Goal: Ask a question: Seek information or help from site administrators or community

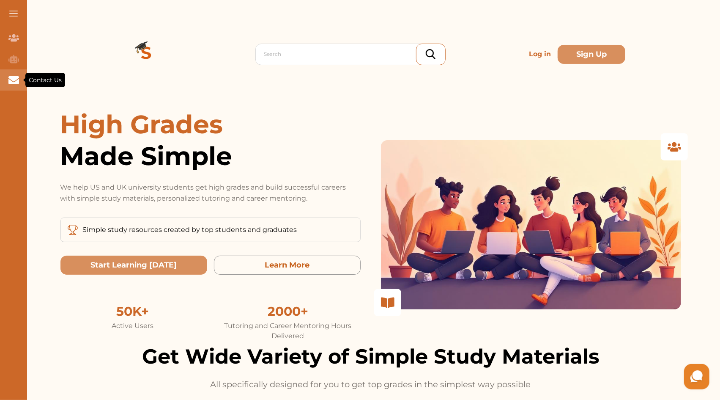
click at [14, 80] on icon "Contact Us" at bounding box center [13, 80] width 11 height 8
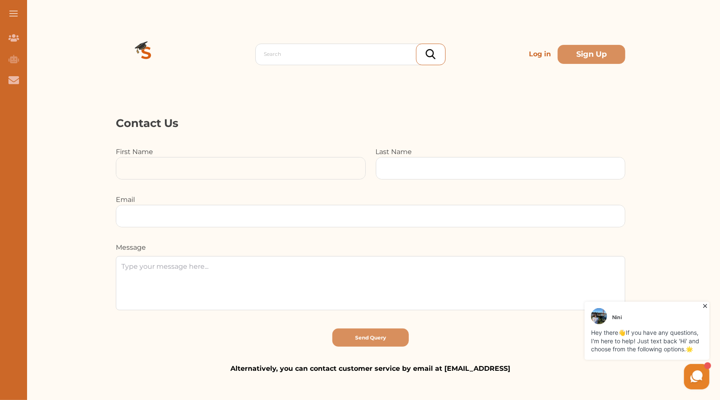
click at [196, 158] on input at bounding box center [240, 168] width 249 height 22
type input "[PERSON_NAME]"
click at [440, 179] on div "First Name [PERSON_NAME] Last Name Email Message" at bounding box center [371, 237] width 510 height 181
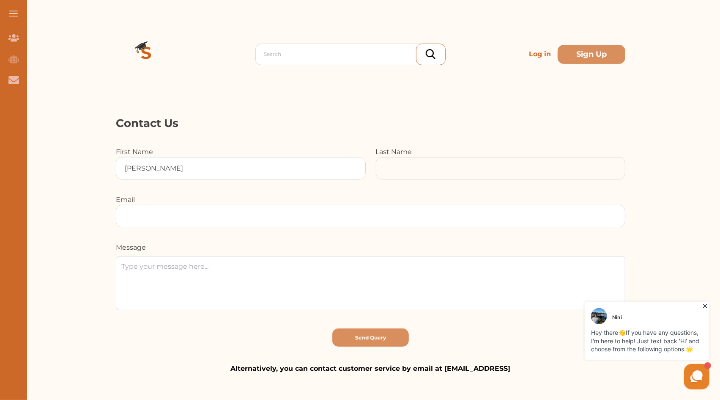
click at [366, 170] on input at bounding box center [240, 168] width 249 height 22
type input "[PERSON_NAME]"
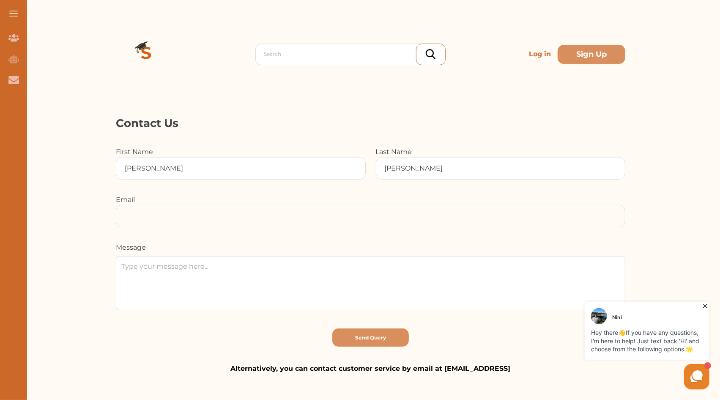
click at [388, 217] on input at bounding box center [370, 216] width 509 height 22
type input "[EMAIL_ADDRESS][DOMAIN_NAME]"
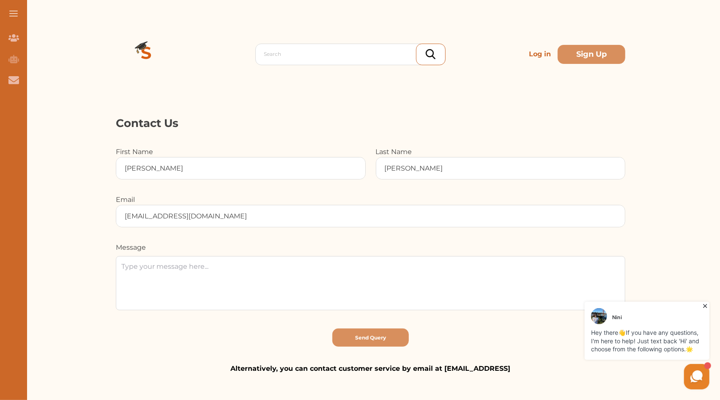
click at [320, 276] on textarea at bounding box center [371, 283] width 510 height 54
click at [205, 261] on textarea at bounding box center [371, 283] width 510 height 54
paste textarea "I’m an analyst intern at Digerati Investments, a U.S.-based VC firm focused on …"
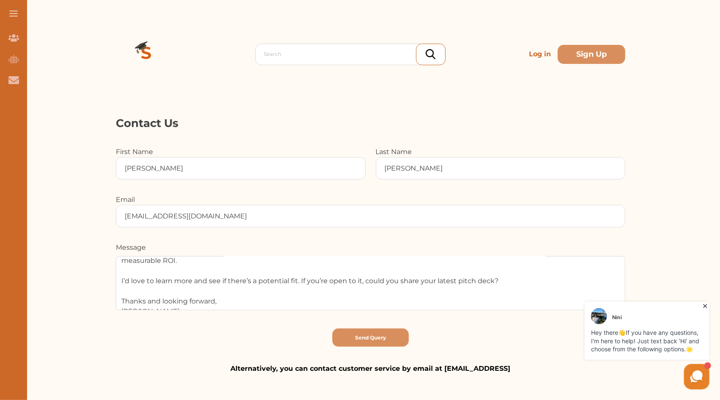
scroll to position [58, 0]
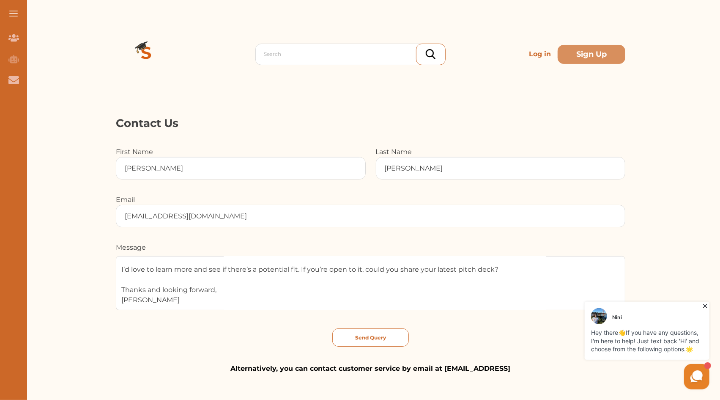
type textarea "I’m an analyst intern at Digerati Investments, a U.S.-based VC firm focused on …"
click at [403, 341] on button "Send Query" at bounding box center [371, 337] width 77 height 18
click at [398, 332] on button "Send Query" at bounding box center [371, 337] width 77 height 18
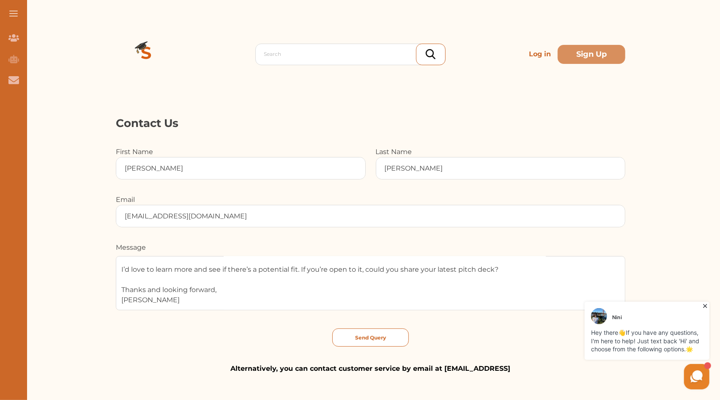
click at [398, 332] on div at bounding box center [360, 200] width 720 height 400
click at [398, 332] on button "Send Query" at bounding box center [371, 337] width 77 height 18
click at [173, 299] on textarea "I’m an analyst intern at Digerati Investments, a U.S.-based VC firm focused on …" at bounding box center [371, 283] width 510 height 54
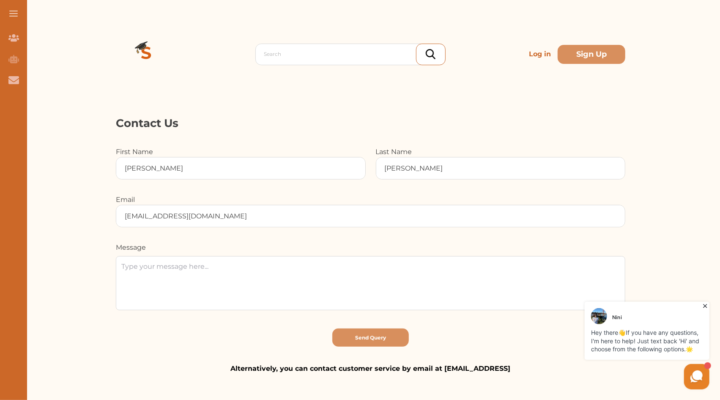
scroll to position [0, 0]
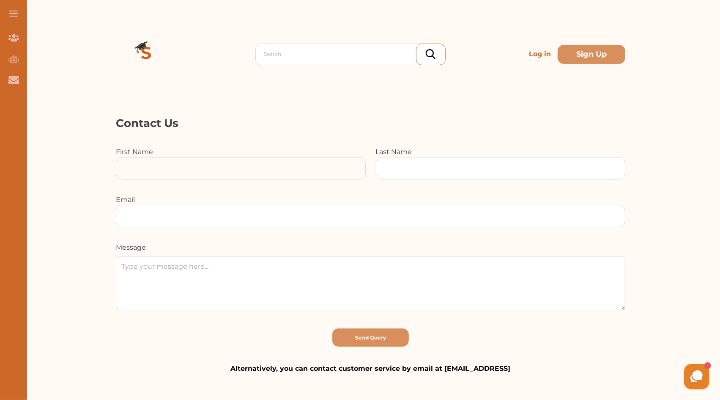
click at [189, 161] on input at bounding box center [240, 168] width 249 height 22
type input "[PERSON_NAME]"
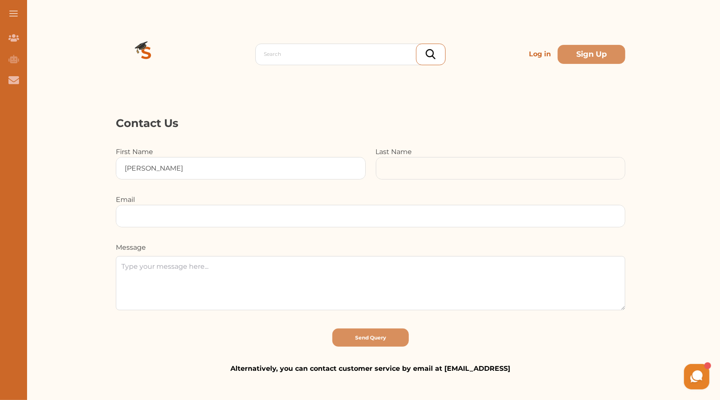
click at [366, 170] on input at bounding box center [240, 168] width 249 height 22
type input "[PERSON_NAME]"
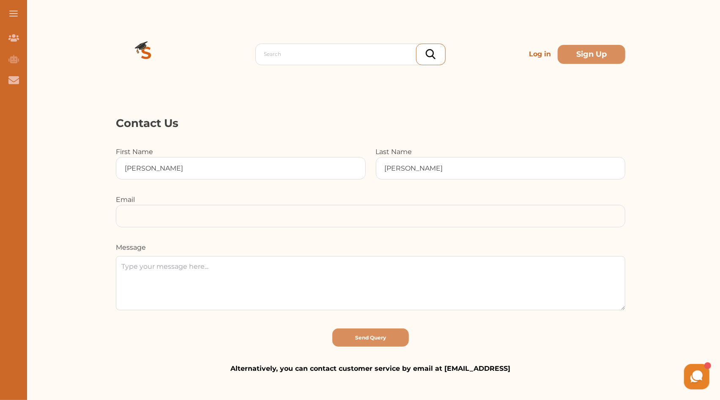
click at [426, 210] on input at bounding box center [370, 216] width 509 height 22
type input "[EMAIL_ADDRESS][DOMAIN_NAME]"
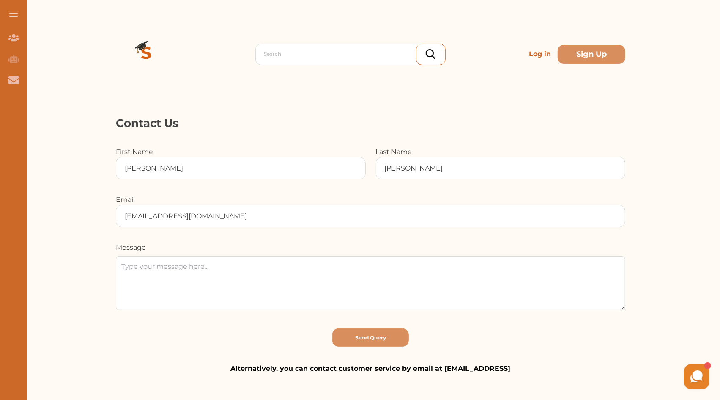
click at [240, 274] on textarea at bounding box center [371, 283] width 510 height 54
paste textarea "I’m an analyst intern at Digerati Investments, a U.S.-based VC firm focused on …"
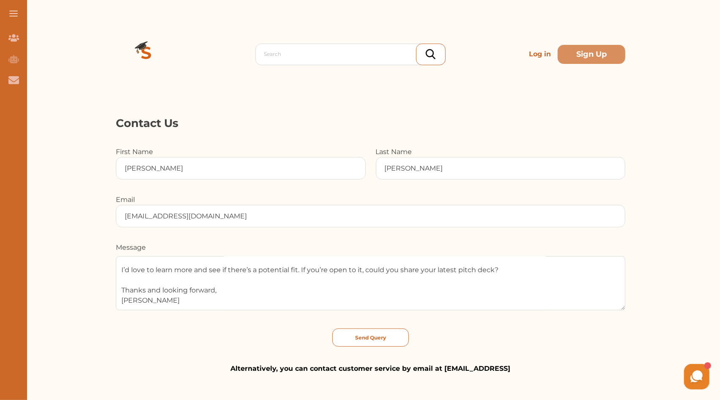
scroll to position [58, 0]
type textarea "I’m an analyst intern at Digerati Investments, a U.S.-based VC firm focused on …"
click at [383, 335] on p "Send Query" at bounding box center [370, 338] width 31 height 8
click at [382, 334] on p "Send Query" at bounding box center [370, 338] width 31 height 8
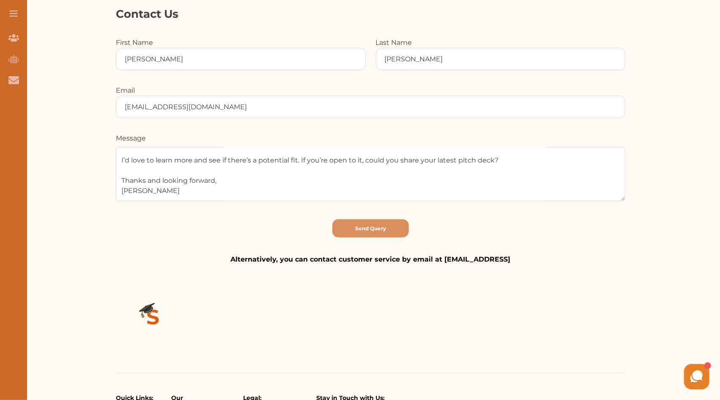
scroll to position [127, 0]
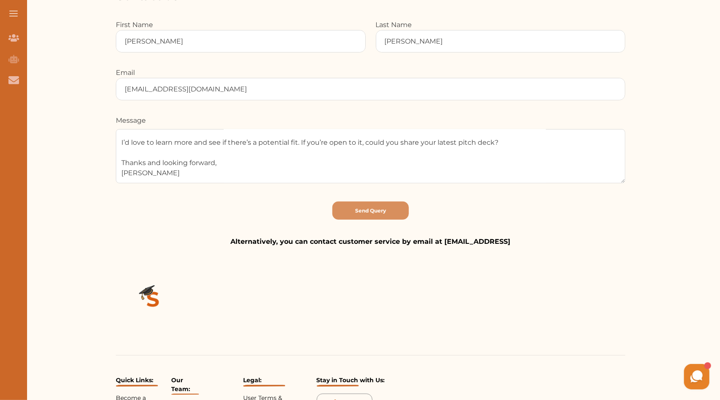
drag, startPoint x: 693, startPoint y: 368, endPoint x: 1210, endPoint y: 723, distance: 626.8
click at [693, 368] on icon at bounding box center [697, 376] width 16 height 16
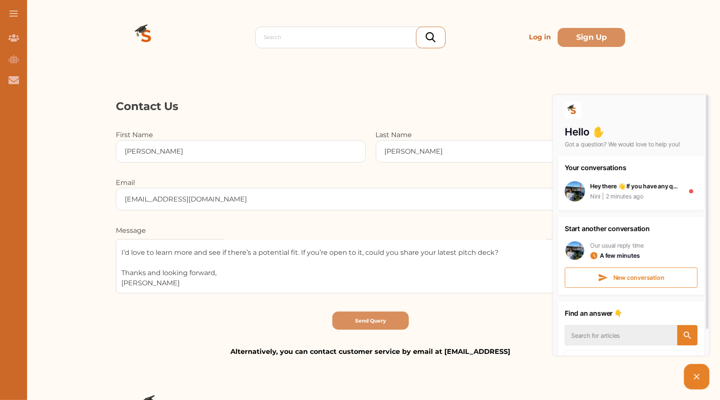
scroll to position [0, 0]
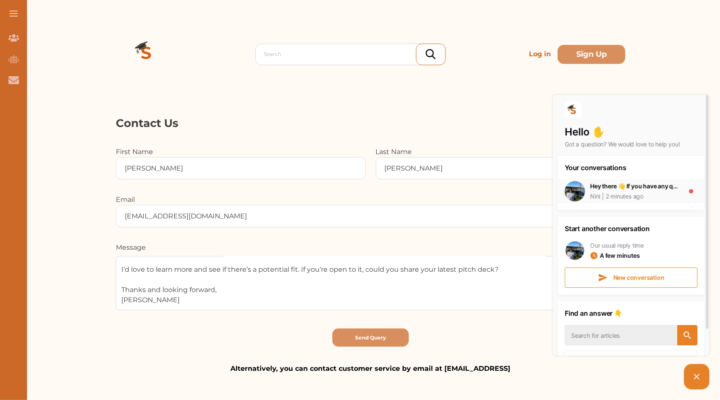
click at [653, 190] on div "Hey there 👋 If you have any questions, I'm here to help! Just text back 'Hi' an…" at bounding box center [635, 190] width 90 height 19
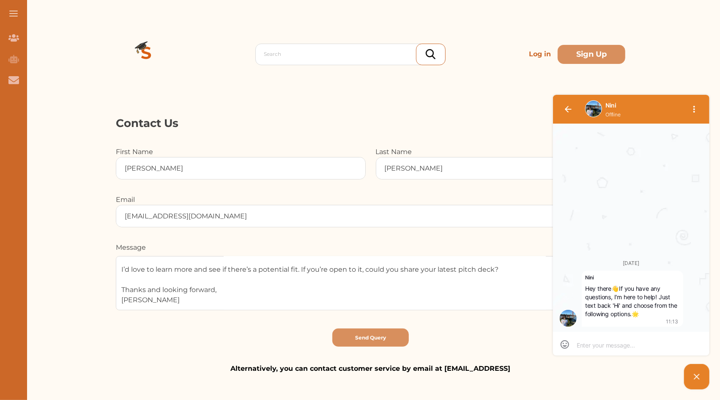
paste textarea "I’m an analyst intern at Digerati Investments, a U.S.-based VC firm focused on …"
type textarea "I’m an analyst intern at Digerati Investments, a U.S.-based VC firm focused on …"
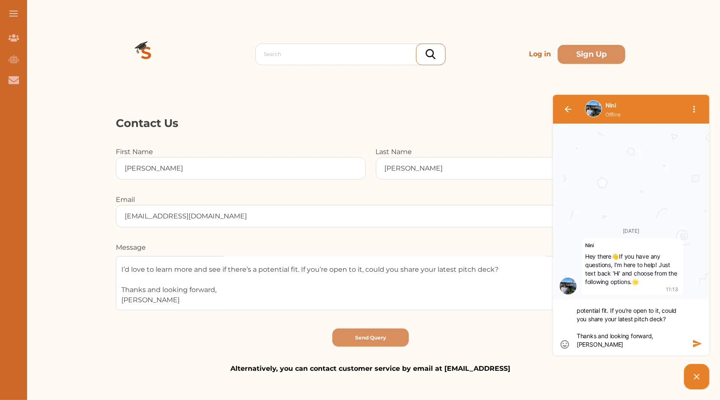
type textarea "I’m an analyst intern at Digerati Investments, a U.S.-based VC firm focused on …"
click at [696, 341] on icon "button" at bounding box center [697, 343] width 8 height 7
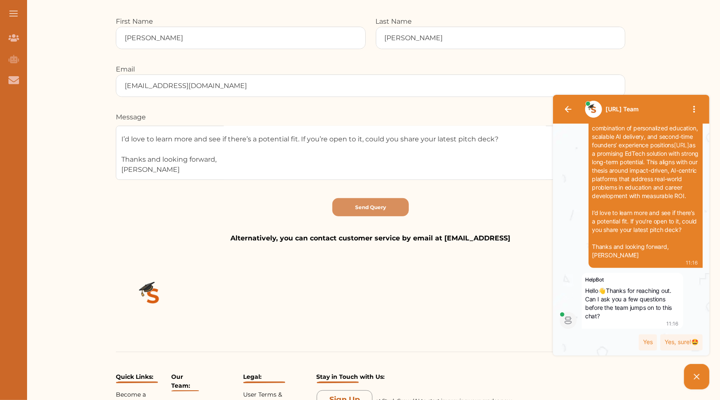
scroll to position [127, 0]
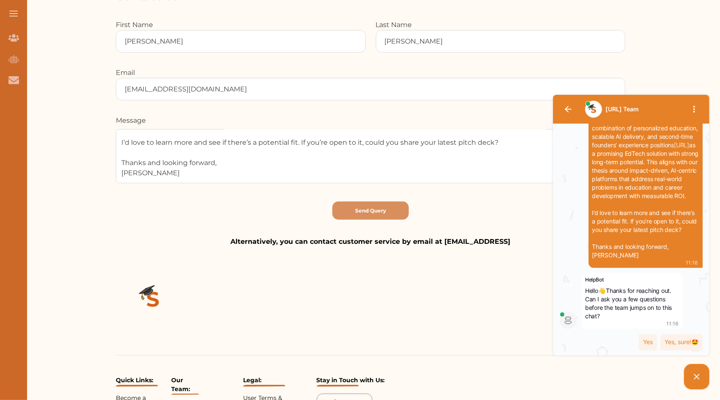
drag, startPoint x: 441, startPoint y: 240, endPoint x: 512, endPoint y: 240, distance: 71.5
click at [512, 240] on p "Alternatively, you can contact customer service by email at [EMAIL_ADDRESS]" at bounding box center [371, 241] width 510 height 10
drag, startPoint x: 1023, startPoint y: 332, endPoint x: 521, endPoint y: 243, distance: 509.6
click at [521, 243] on div "[URL] Team [DATE] [PERSON_NAME] Hey there 👋 If you have any questions, I'm here…" at bounding box center [614, 241] width 195 height 299
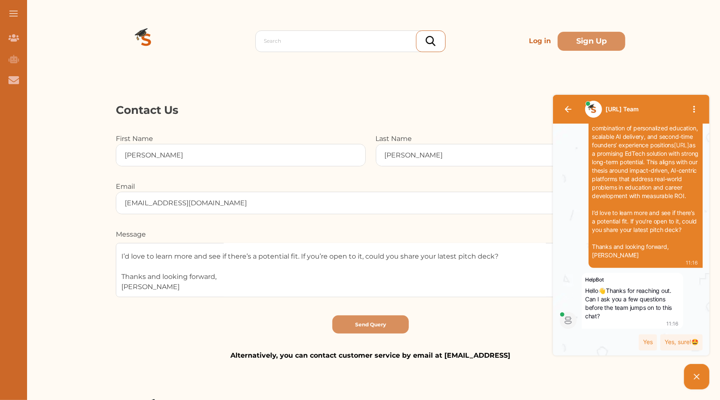
scroll to position [0, 0]
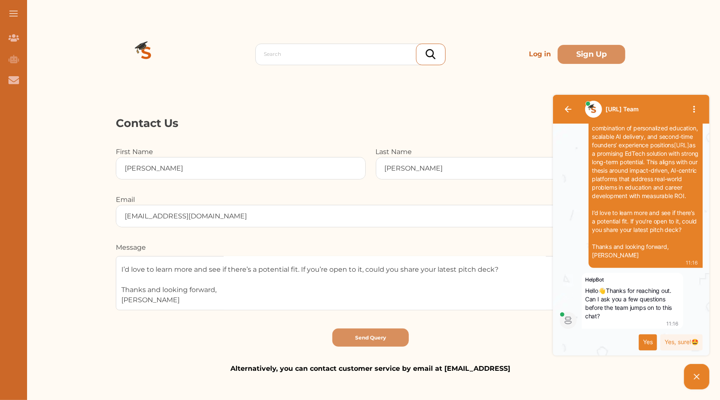
click at [653, 341] on div "Yes" at bounding box center [648, 342] width 18 height 16
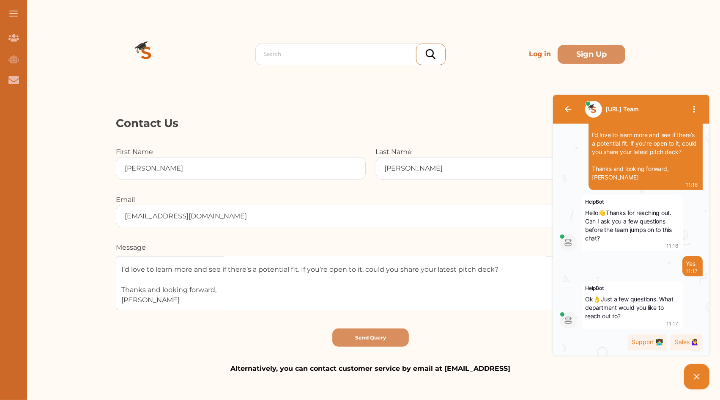
scroll to position [228, 0]
click at [696, 343] on div "Sales 🙋‍♀️" at bounding box center [687, 342] width 32 height 16
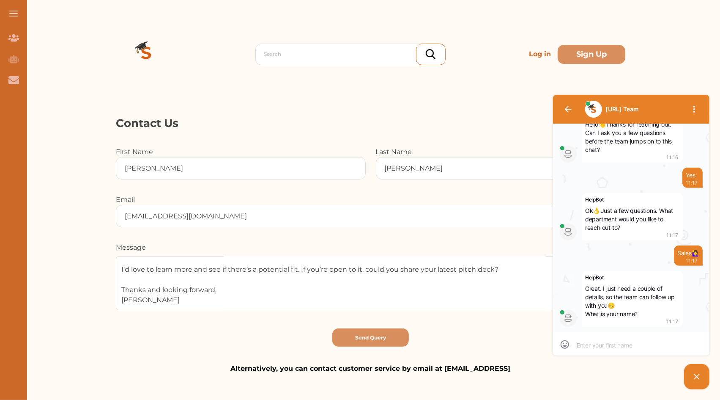
scroll to position [322, 0]
type textarea "z"
type textarea "zh"
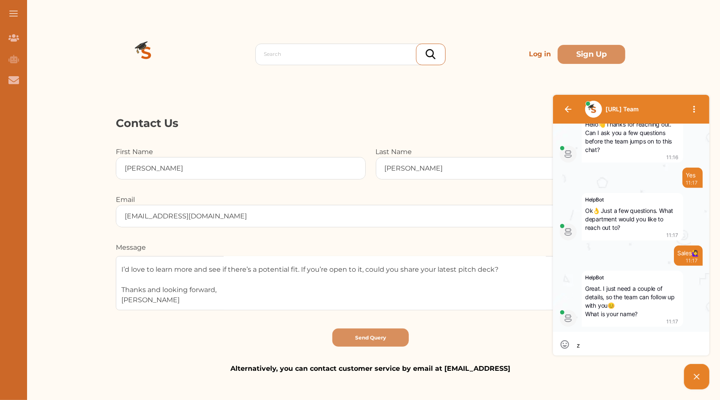
type textarea "zh"
type textarea "[PERSON_NAME]"
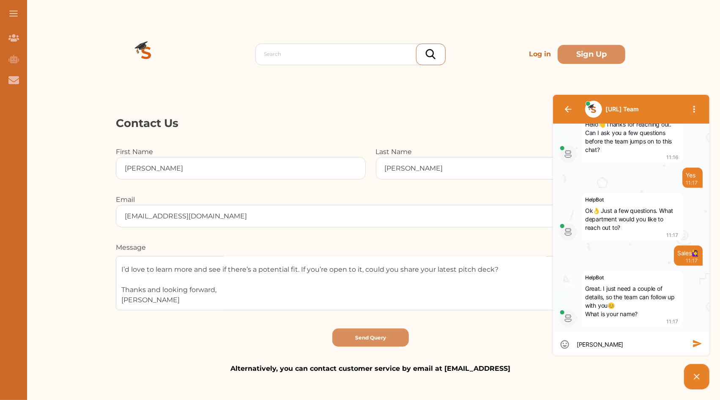
type textarea "[PERSON_NAME]"
type textarea "[PERSON_NAME] c"
type textarea "[PERSON_NAME] ch"
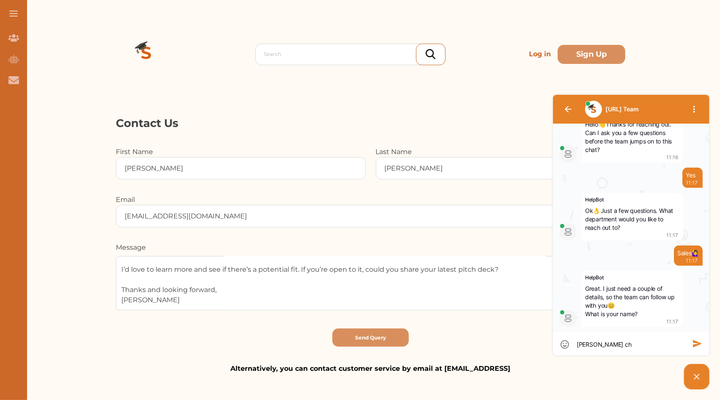
type textarea "[PERSON_NAME] ch"
type textarea "zhuo che"
type textarea "[PERSON_NAME]"
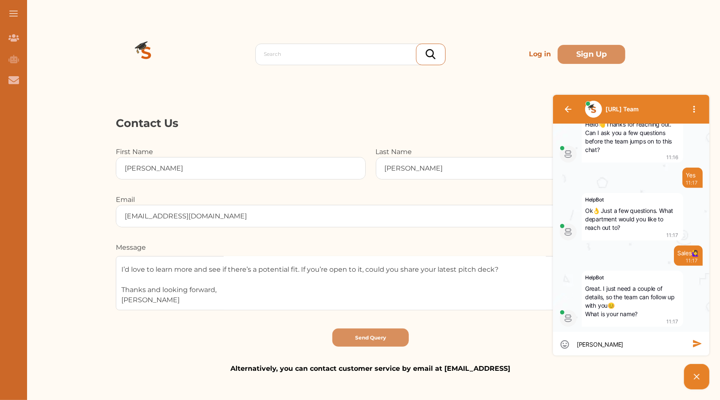
type textarea "[PERSON_NAME]"
click at [701, 339] on icon "button" at bounding box center [698, 343] width 10 height 10
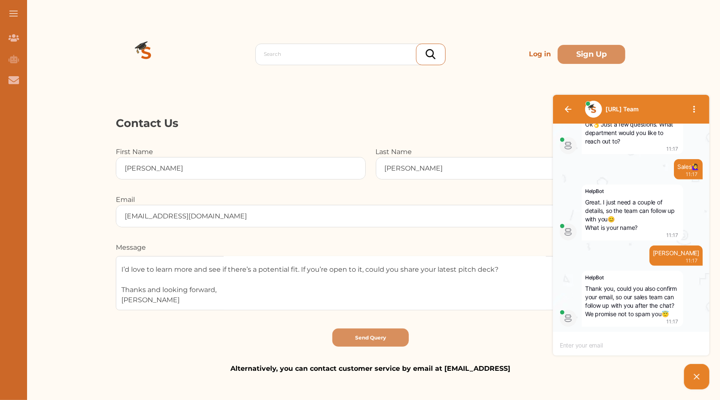
scroll to position [408, 0]
type textarea "1"
type textarea "17"
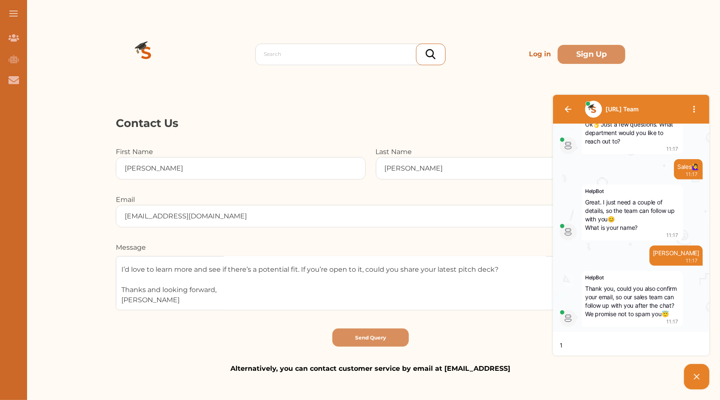
type textarea "17"
type textarea "178"
type textarea "1785"
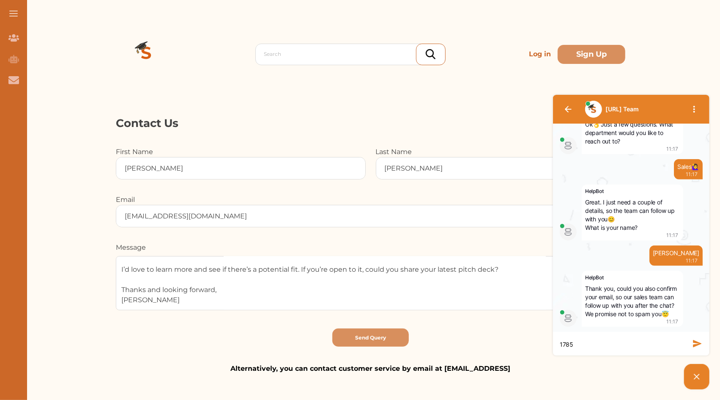
type textarea "17853"
type textarea "178531"
type textarea "1785312"
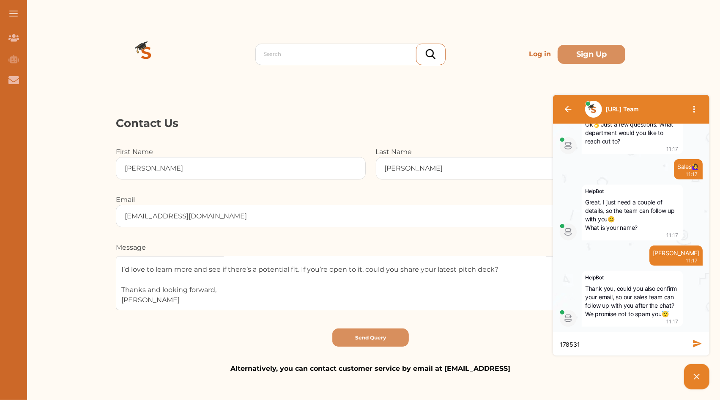
type textarea "1785312"
type textarea "17853129"
type textarea "178531299"
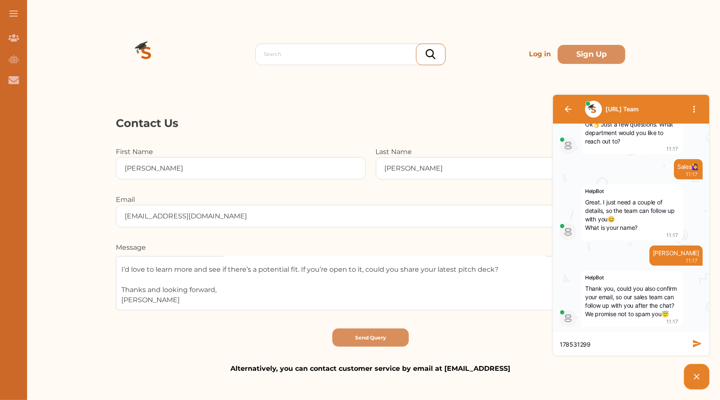
type textarea "1785312991"
type textarea "17853129912"
type textarea "17853129912@"
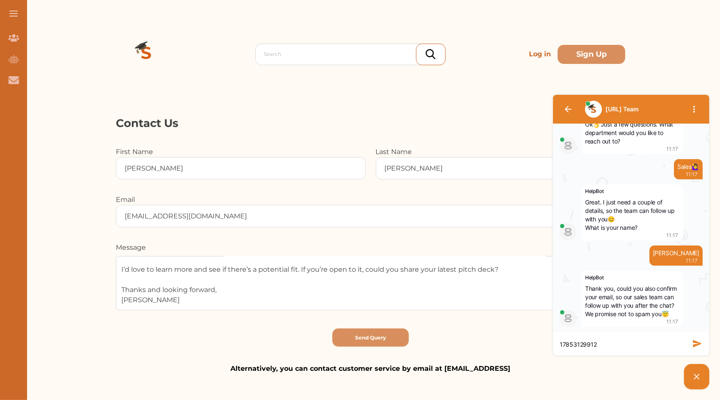
type textarea "17853129912@"
type textarea "17853129912@1"
type textarea "17853129912@16"
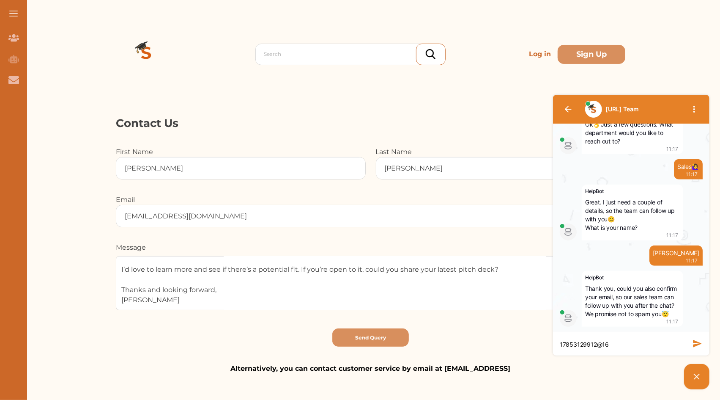
type textarea "17853129912@163"
type textarea "17853129912@163."
type textarea "17853129912@163.c"
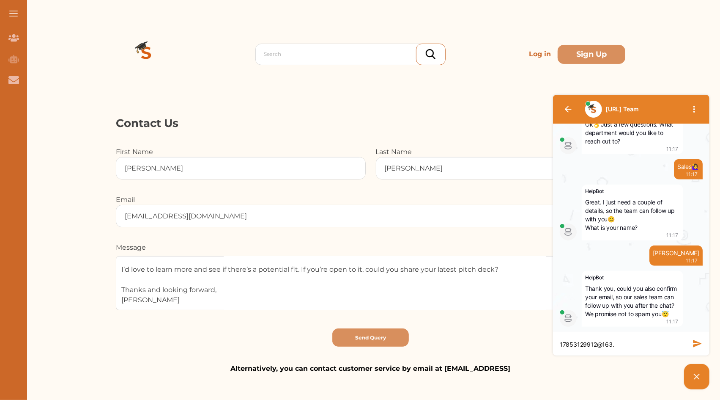
type textarea "17853129912@163.c"
type textarea "[EMAIL_ADDRESS][DOMAIN_NAME]"
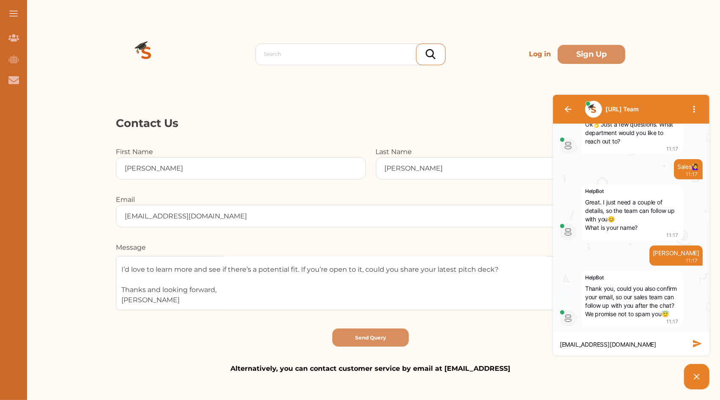
type textarea "[EMAIL_ADDRESS][DOMAIN_NAME]"
click at [697, 344] on icon "button" at bounding box center [697, 343] width 8 height 7
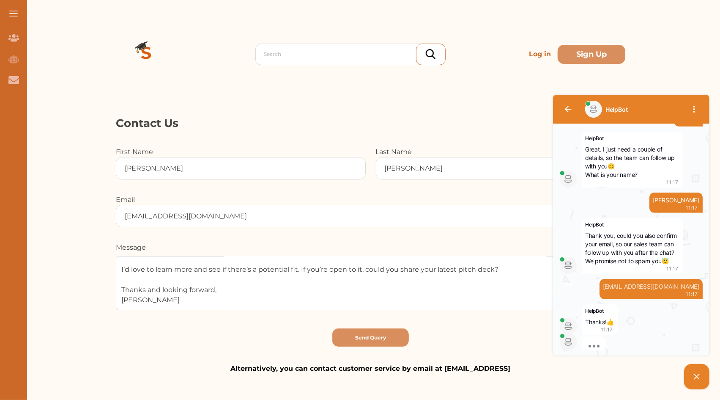
scroll to position [456, 0]
click at [393, 331] on button "Send Query" at bounding box center [371, 337] width 77 height 18
click at [401, 329] on button "Send Query" at bounding box center [371, 337] width 77 height 18
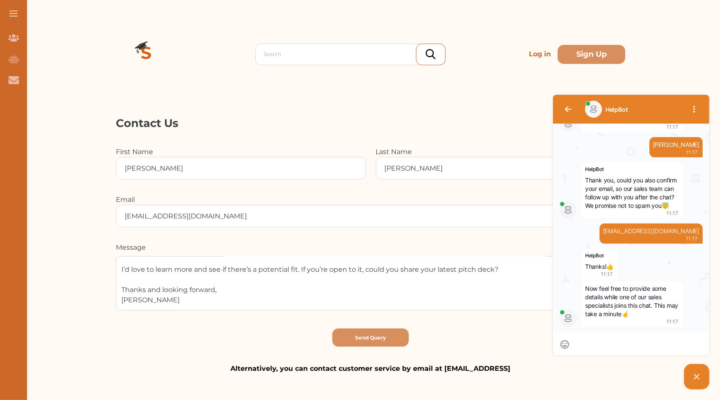
scroll to position [516, 0]
paste textarea "[EMAIL_ADDRESS]"
type textarea "[EMAIL_ADDRESS]"
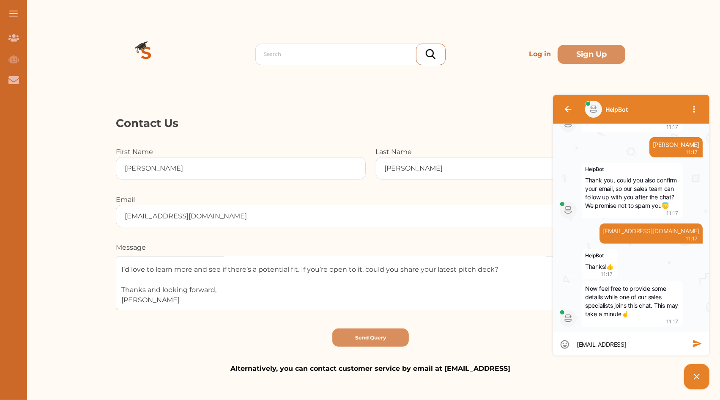
click at [641, 342] on textarea "[EMAIL_ADDRESS]" at bounding box center [631, 344] width 109 height 8
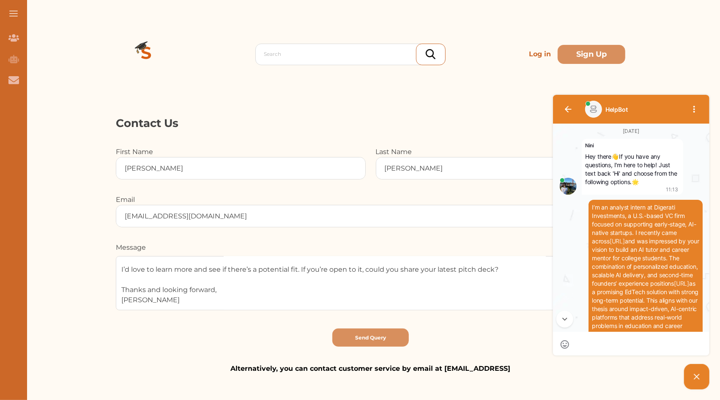
click at [635, 228] on span "I’m an analyst intern at Digerati Investments, a U.S.-based VC firm focused on …" at bounding box center [646, 299] width 109 height 193
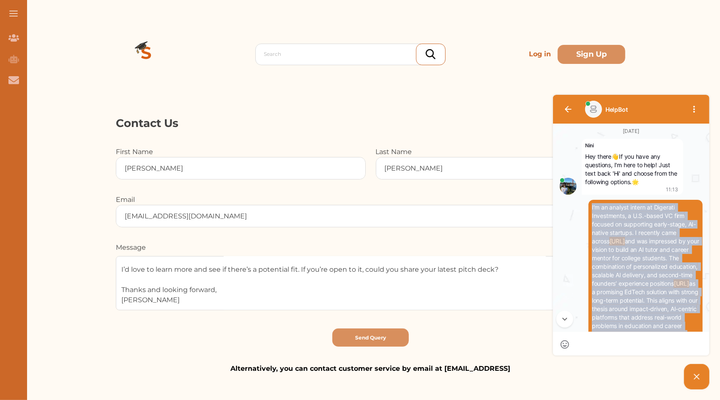
click at [635, 228] on span "I’m an analyst intern at Digerati Investments, a U.S.-based VC firm focused on …" at bounding box center [646, 299] width 109 height 193
copy span "I’m an analyst intern at Digerati Investments, a U.S.-based VC firm focused on …"
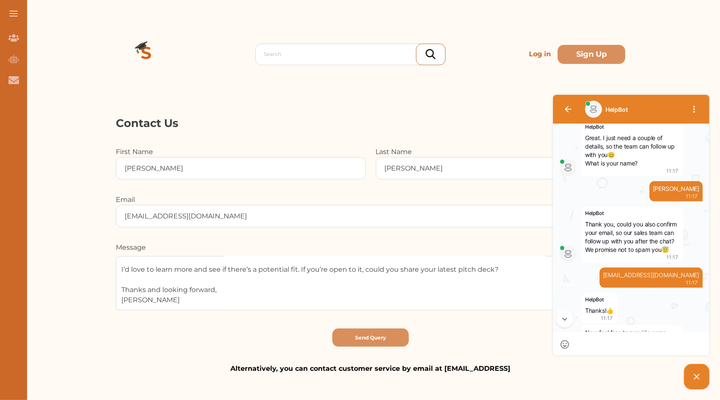
scroll to position [516, 0]
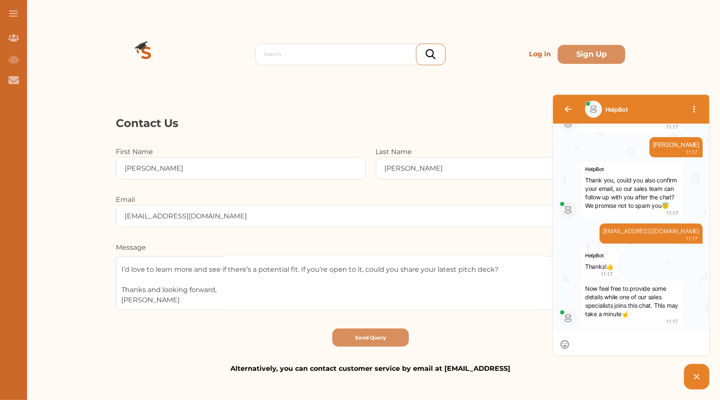
click at [608, 343] on textarea at bounding box center [631, 345] width 109 height 8
paste textarea "I’m an analyst intern at Digerati Investments, a U.S.-based VC firm focused on …"
type textarea "I’m an analyst intern at Digerati Investments, a U.S.-based VC firm focused on …"
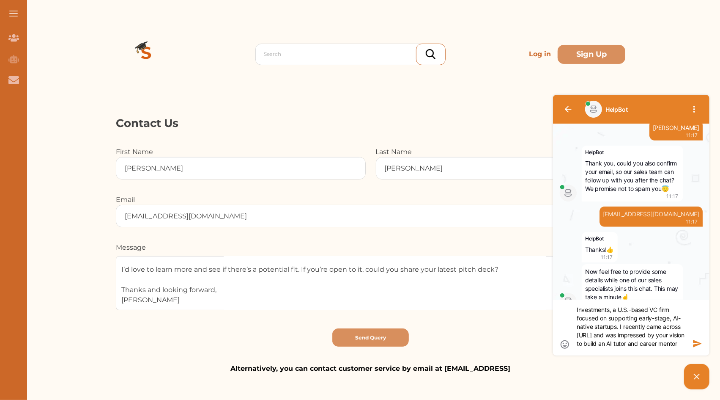
scroll to position [0, 0]
drag, startPoint x: 657, startPoint y: 335, endPoint x: 564, endPoint y: 306, distance: 97.0
click at [561, 303] on div "I’m an analyst intern at Digerati Investments, a U.S.-based VC firm focused on …" at bounding box center [631, 327] width 157 height 56
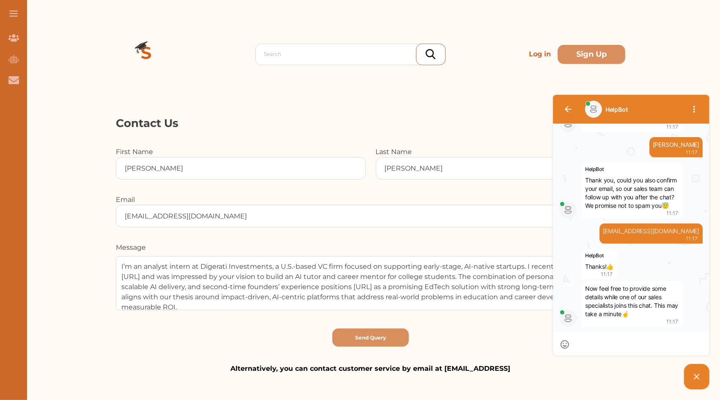
drag, startPoint x: 635, startPoint y: 358, endPoint x: 524, endPoint y: 266, distance: 143.6
click at [591, 345] on textarea at bounding box center [631, 345] width 109 height 8
type textarea "I’m an analyst intern at Digerati Investments, a U.S.-based VC firm focused on …"
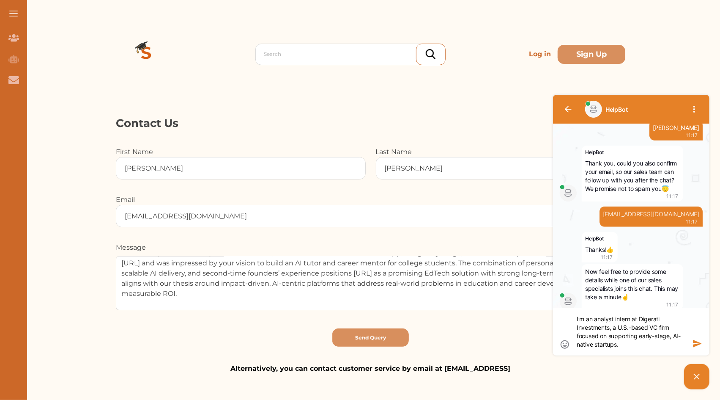
scroll to position [42, 0]
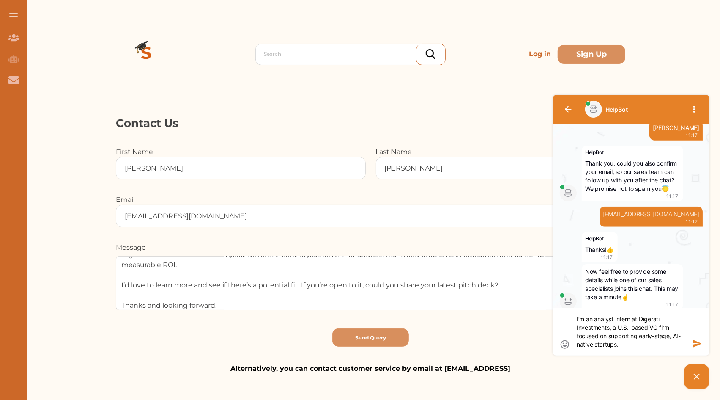
drag, startPoint x: 638, startPoint y: 375, endPoint x: 1034, endPoint y: 378, distance: 395.6
click at [448, 296] on textarea "I’m an analyst intern at Digerati Investments, a U.S.-based VC firm focused on …" at bounding box center [371, 283] width 510 height 54
click at [114, 286] on div "Contact Us First Name [PERSON_NAME] Last Name [PERSON_NAME] Email [EMAIL_ADDRES…" at bounding box center [370, 244] width 699 height 258
drag, startPoint x: 635, startPoint y: 376, endPoint x: 530, endPoint y: 284, distance: 140.1
click at [657, 343] on textarea "I’m an analyst intern at Digerati Investments, a U.S.-based VC firm focused on …" at bounding box center [631, 331] width 109 height 34
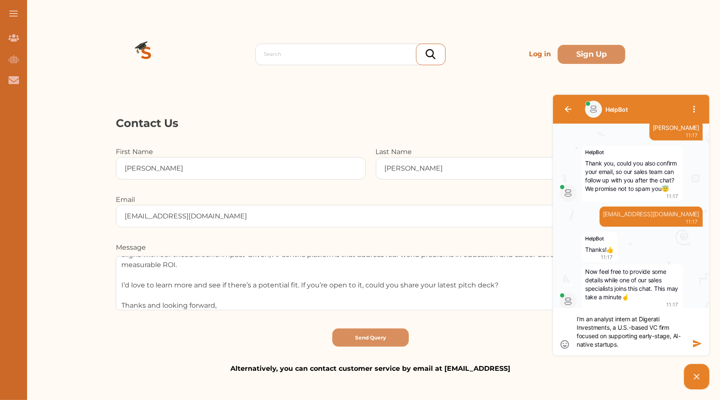
type textarea "I’m an analyst intern at Digerati Investments, a U.S.-based VC firm focused on …"
click at [695, 342] on icon "button" at bounding box center [697, 343] width 8 height 7
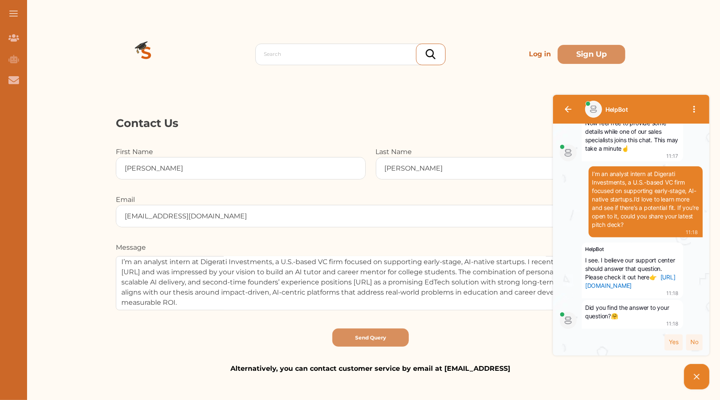
scroll to position [0, 0]
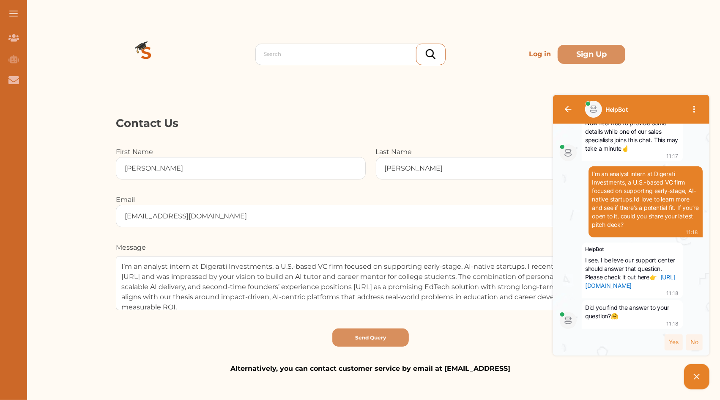
click at [156, 274] on textarea "I’m an analyst intern at Digerati Investments, a U.S.-based VC firm focused on …" at bounding box center [371, 283] width 510 height 54
click at [367, 123] on p "Contact Us" at bounding box center [371, 123] width 510 height 16
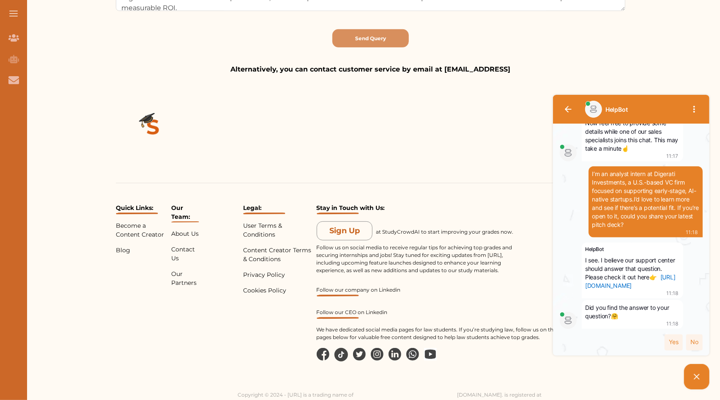
scroll to position [316, 0]
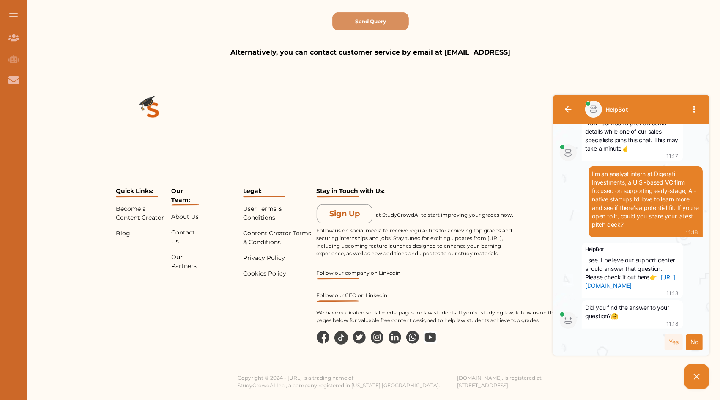
click at [693, 347] on div "No" at bounding box center [694, 342] width 16 height 16
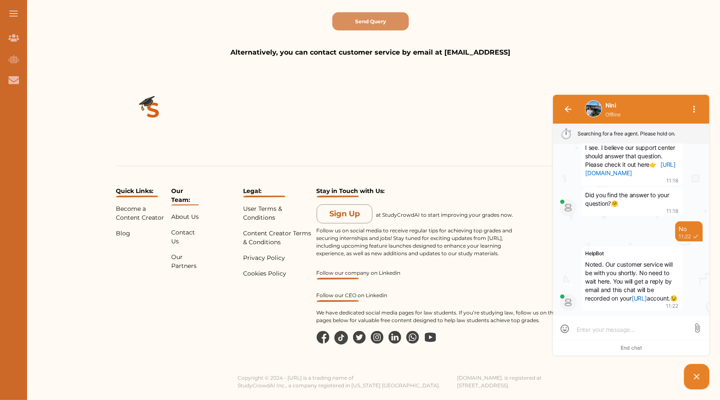
scroll to position [0, 0]
click at [396, 124] on div "Quick Links: Become a Content Creator Blog Our Team: About Us Contact Us Our Pa…" at bounding box center [370, 224] width 699 height 332
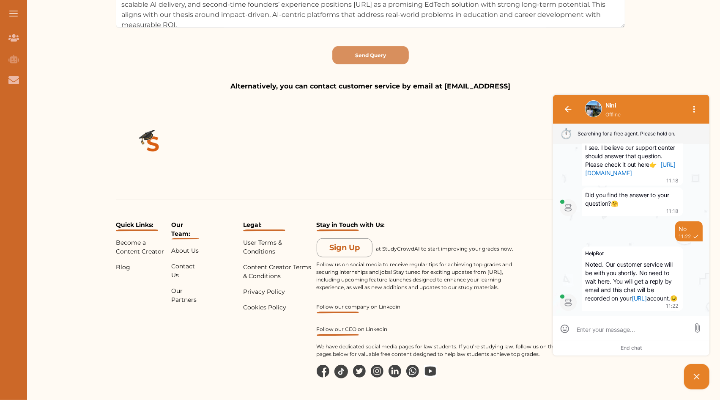
scroll to position [104, 0]
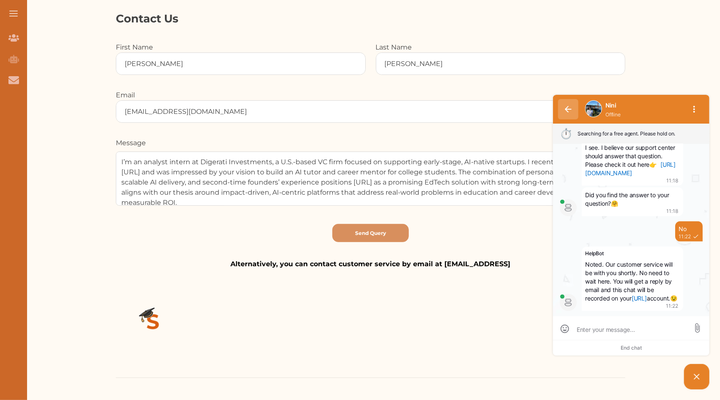
click at [567, 110] on icon "button" at bounding box center [568, 108] width 7 height 6
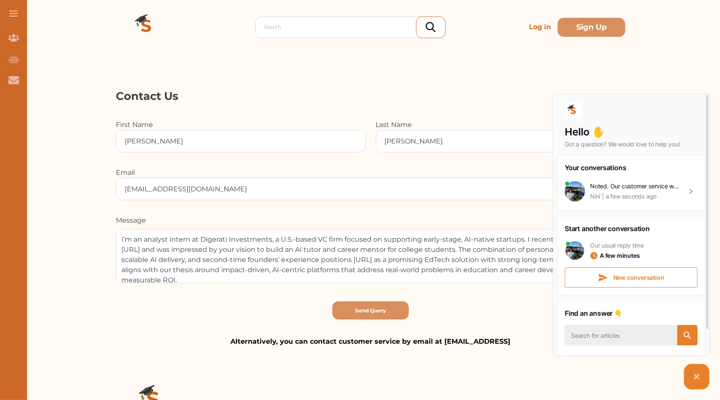
scroll to position [0, 0]
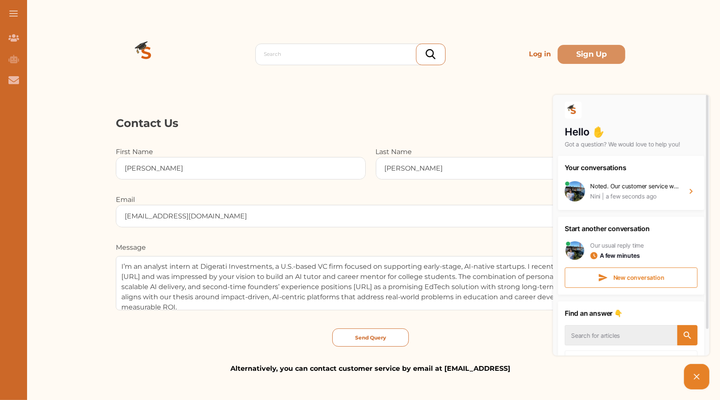
click at [391, 345] on button "Send Query" at bounding box center [371, 337] width 77 height 18
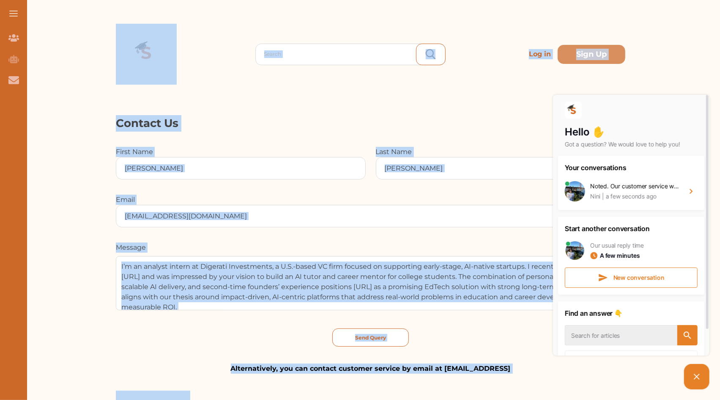
click at [391, 345] on div at bounding box center [360, 200] width 720 height 400
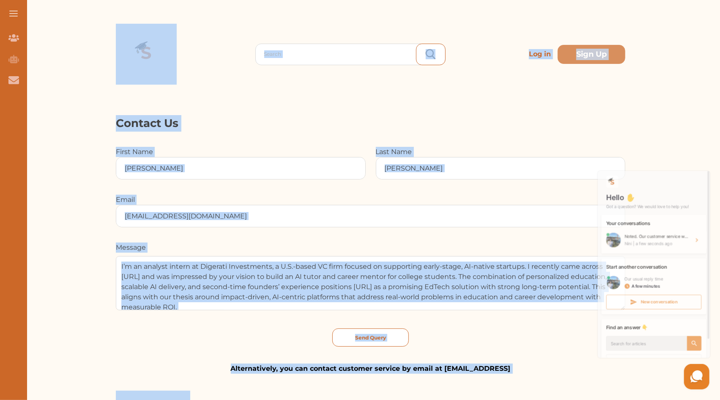
click at [391, 346] on button "Send Query" at bounding box center [371, 337] width 77 height 18
